Goal: Check status

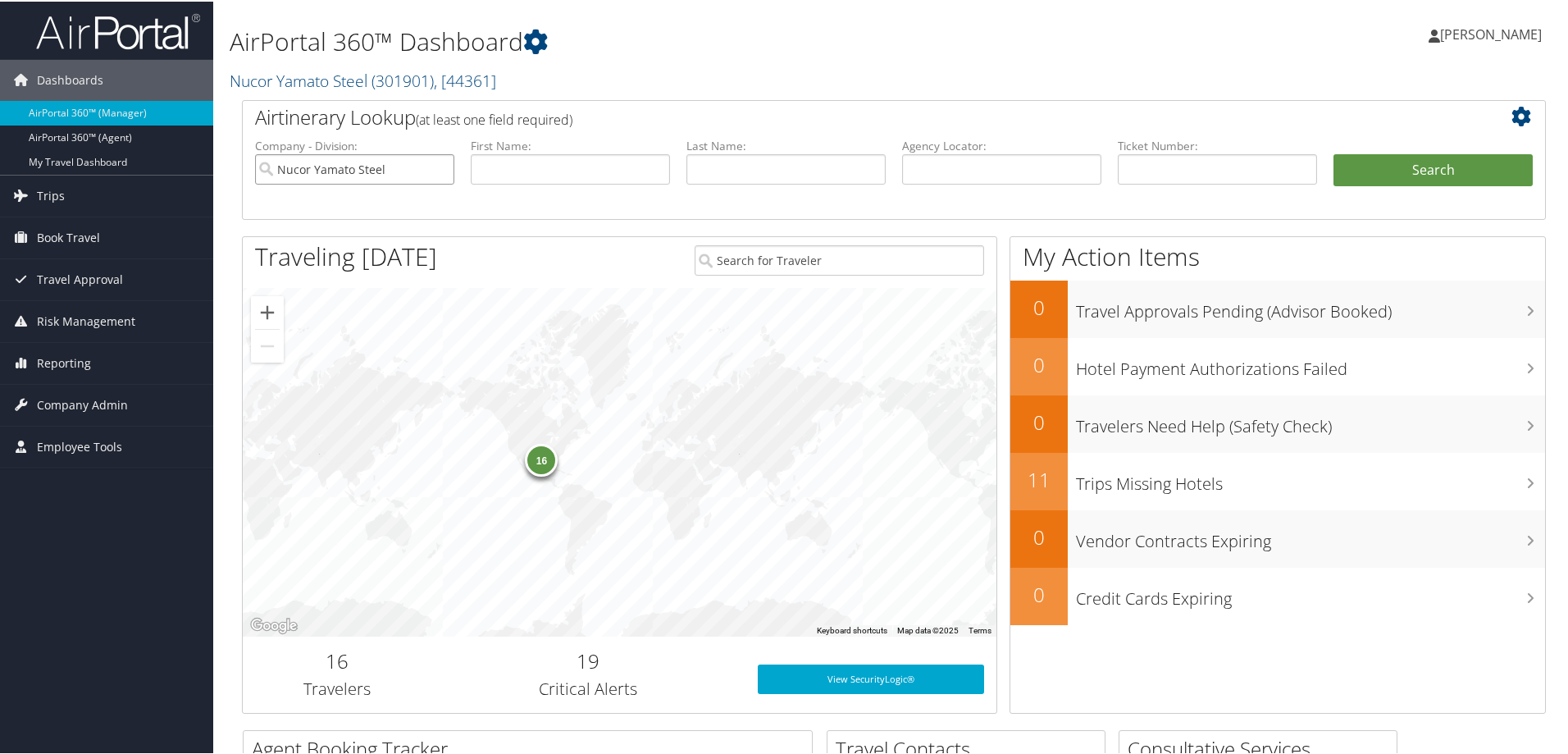
click at [437, 166] on input "Nucor Yamato Steel" at bounding box center [355, 168] width 200 height 30
click at [956, 164] on input "text" at bounding box center [1002, 168] width 200 height 30
type input "dj2qnc"
click at [1354, 164] on button "Search" at bounding box center [1433, 168] width 200 height 33
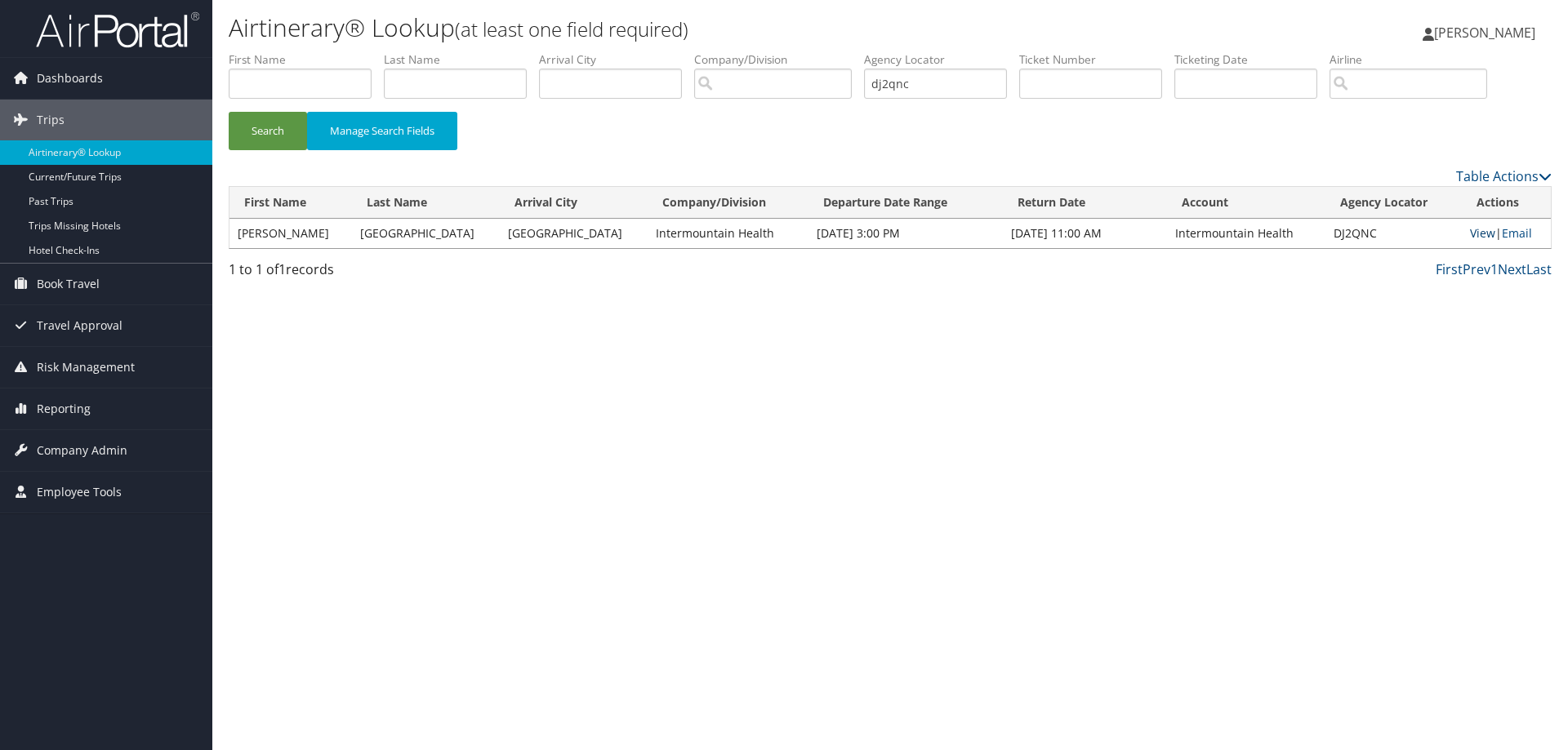
click at [1470, 231] on link "View" at bounding box center [1482, 232] width 26 height 15
